Goal: Find specific page/section: Find specific page/section

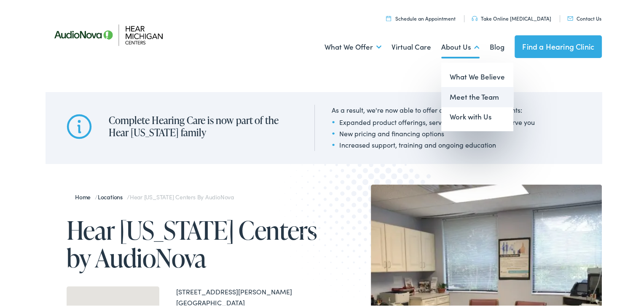
click at [460, 98] on link "Meet the Team" at bounding box center [477, 96] width 72 height 20
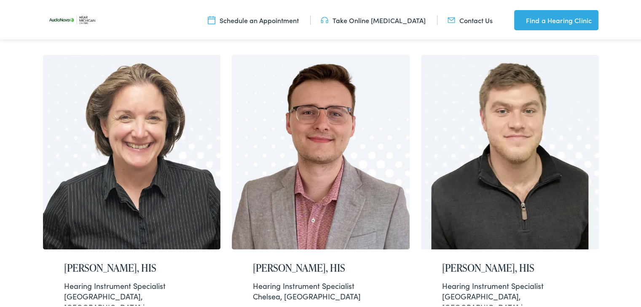
scroll to position [612, 0]
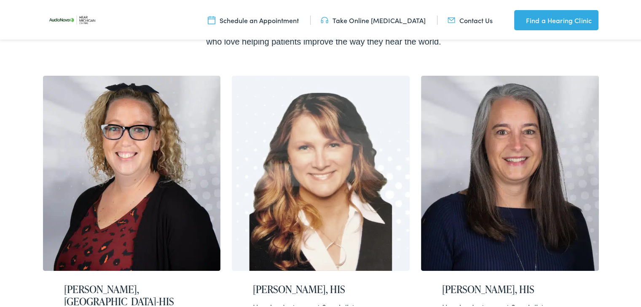
scroll to position [0, 0]
